Goal: Find specific page/section: Find specific page/section

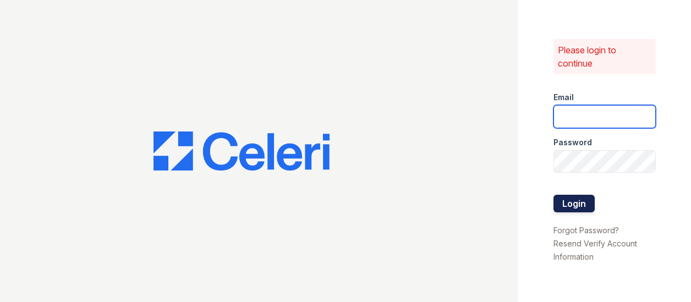
type input "[EMAIL_ADDRESS][DOMAIN_NAME]"
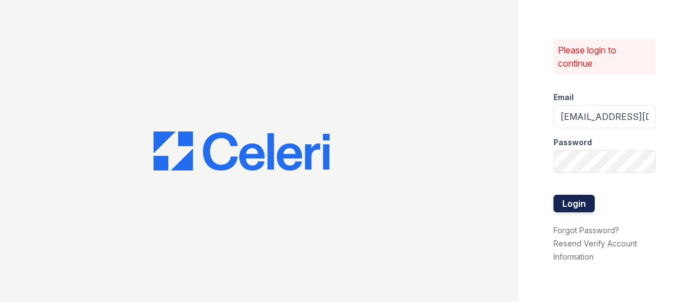
click at [563, 204] on button "Login" at bounding box center [574, 204] width 41 height 18
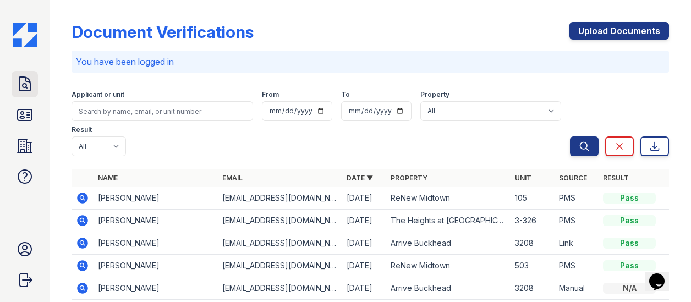
click at [23, 79] on icon at bounding box center [25, 84] width 18 height 18
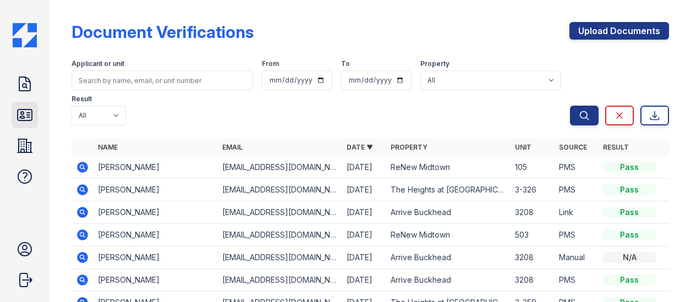
click at [28, 112] on icon at bounding box center [25, 115] width 14 height 11
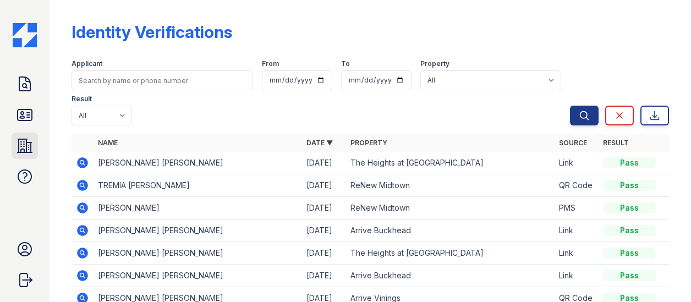
click at [25, 141] on icon at bounding box center [25, 146] width 18 height 18
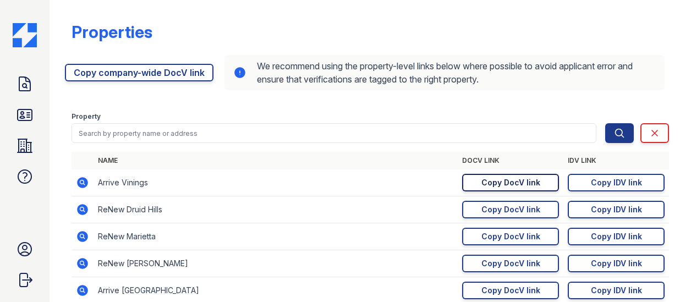
click at [492, 181] on div "Copy DocV link" at bounding box center [510, 182] width 59 height 11
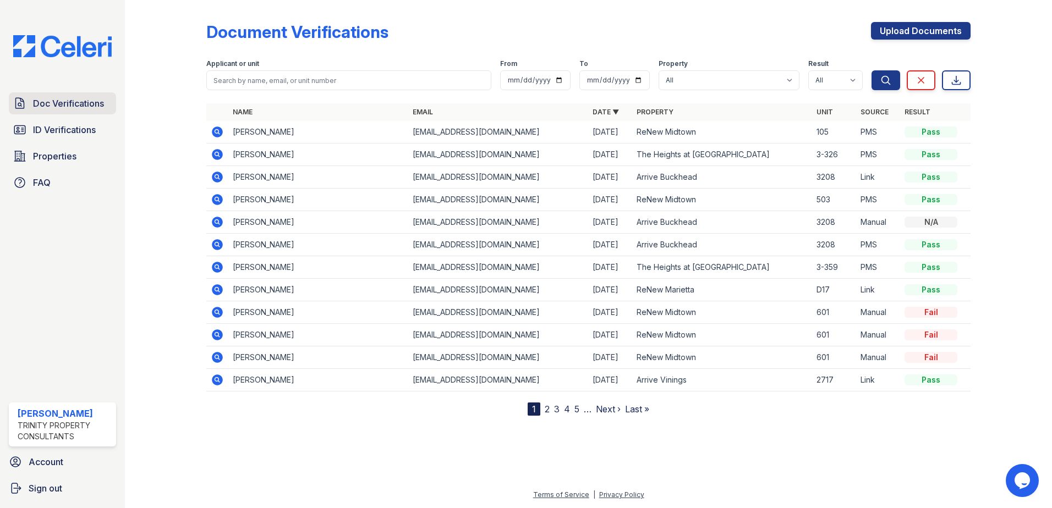
click at [79, 105] on span "Doc Verifications" at bounding box center [68, 103] width 71 height 13
click at [756, 85] on select "All Arrive Buckhead Arrive [GEOGRAPHIC_DATA] Arrive Roswell Arrive Vinings ReNe…" at bounding box center [729, 80] width 141 height 20
select select "5048"
click at [659, 70] on select "All Arrive Buckhead Arrive [GEOGRAPHIC_DATA] Arrive Roswell Arrive Vinings ReNe…" at bounding box center [729, 80] width 141 height 20
click at [883, 82] on icon "submit" at bounding box center [886, 80] width 8 height 8
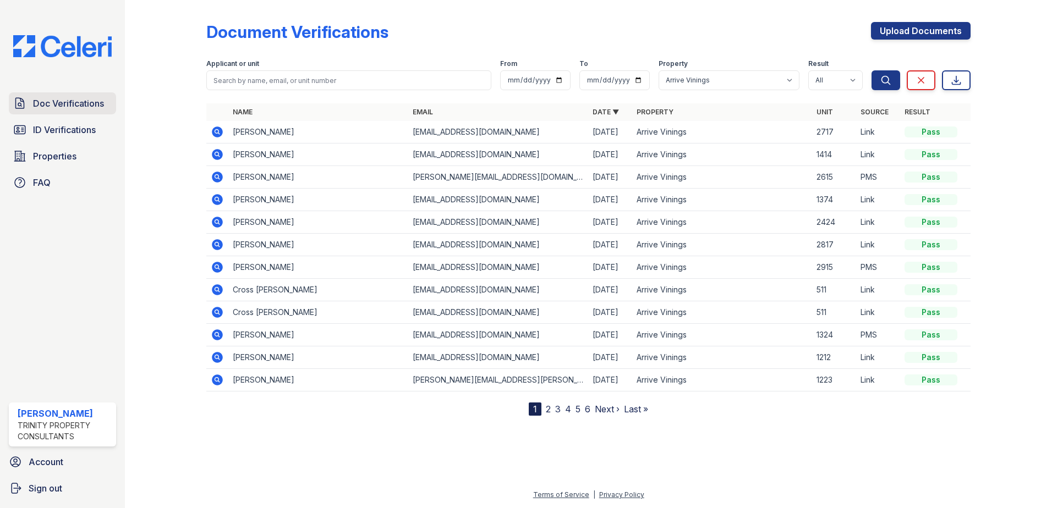
click at [71, 103] on span "Doc Verifications" at bounding box center [68, 103] width 71 height 13
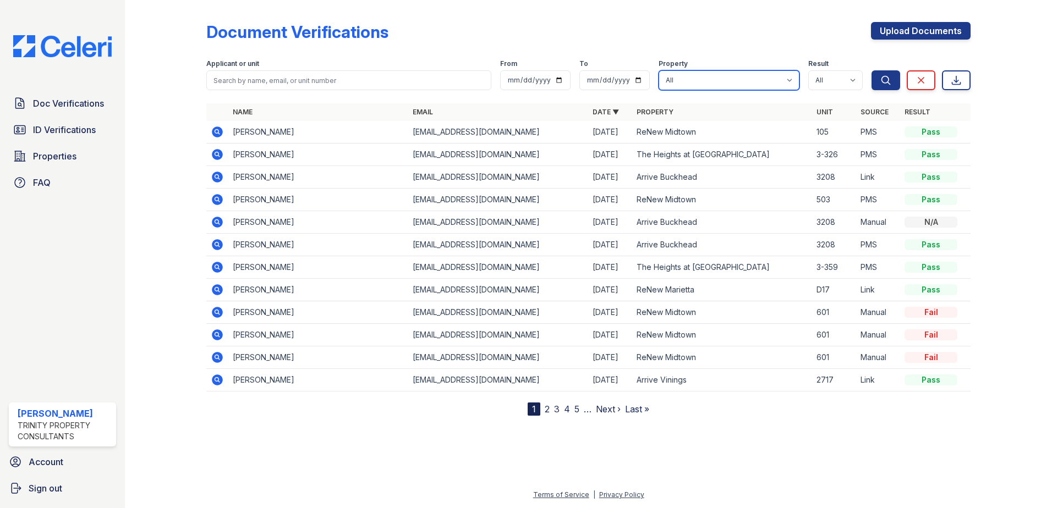
click at [689, 78] on select "All Arrive Buckhead Arrive [GEOGRAPHIC_DATA] Arrive Roswell Arrive Vinings ReNe…" at bounding box center [729, 80] width 141 height 20
select select "5048"
click at [659, 70] on select "All Arrive Buckhead Arrive [GEOGRAPHIC_DATA] Arrive Roswell Arrive Vinings ReNe…" at bounding box center [729, 80] width 141 height 20
click at [880, 75] on icon "submit" at bounding box center [885, 80] width 11 height 11
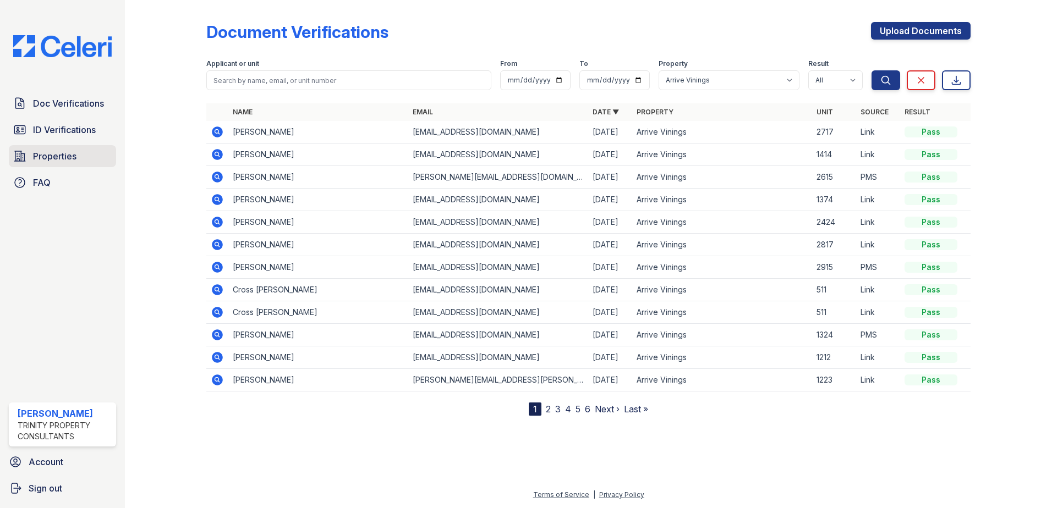
click at [57, 158] on span "Properties" at bounding box center [54, 156] width 43 height 13
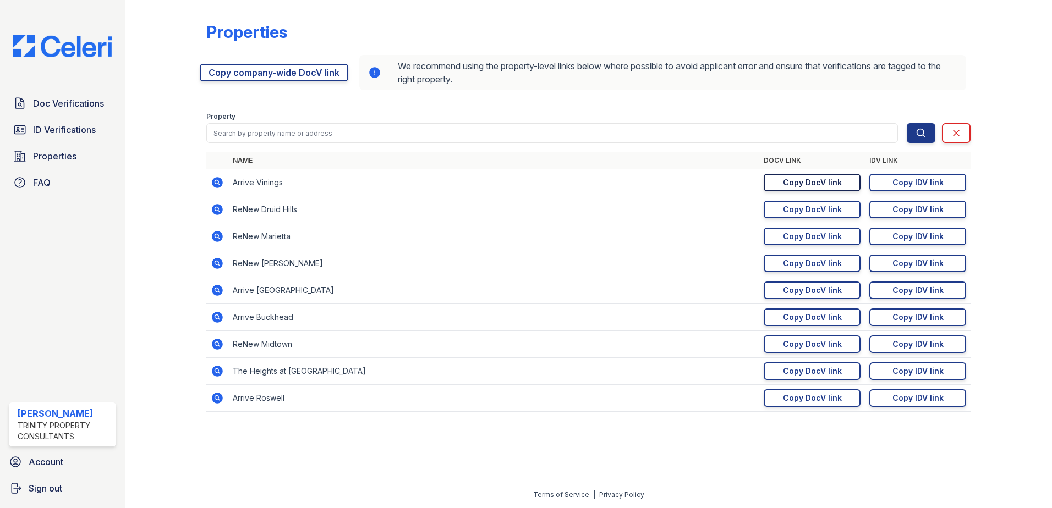
click at [817, 183] on div "Copy DocV link" at bounding box center [812, 182] width 59 height 11
